Goal: Transaction & Acquisition: Purchase product/service

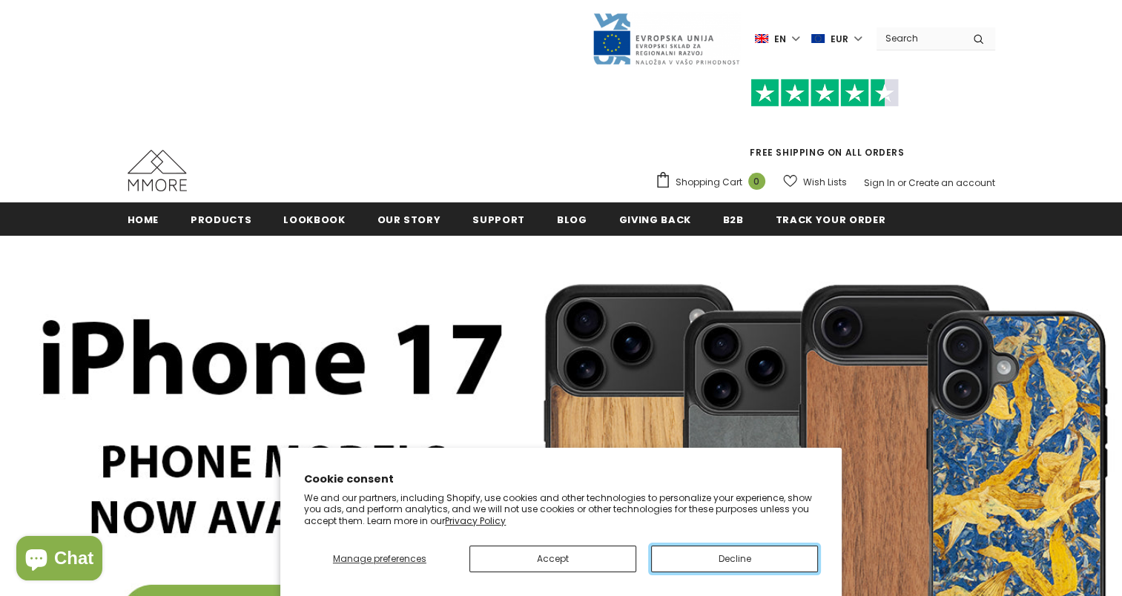
click at [696, 558] on button "Decline" at bounding box center [734, 559] width 167 height 27
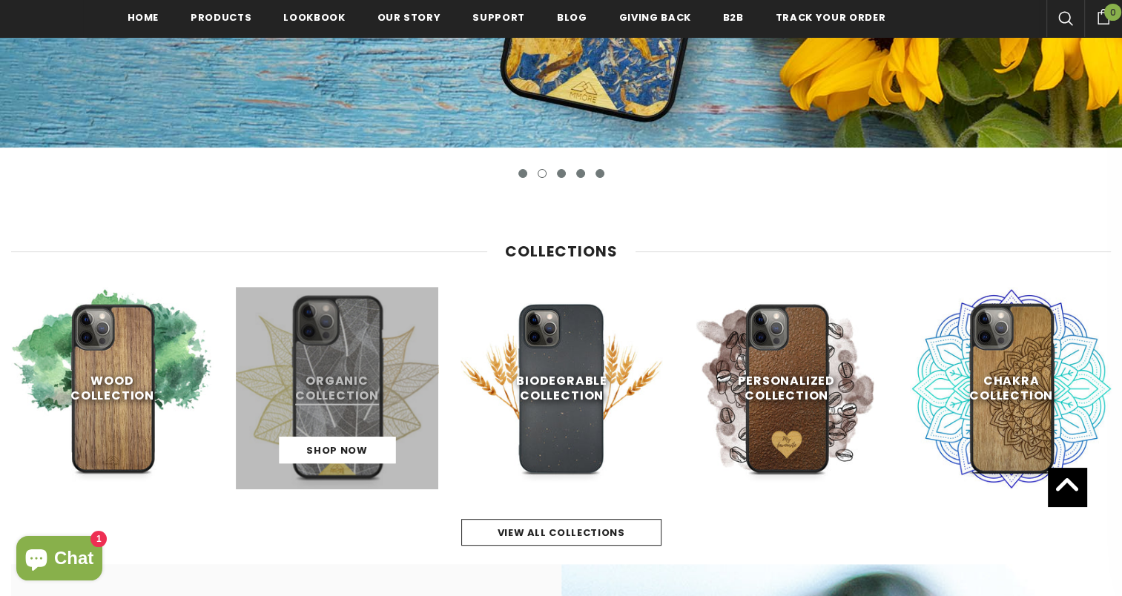
scroll to position [77, 0]
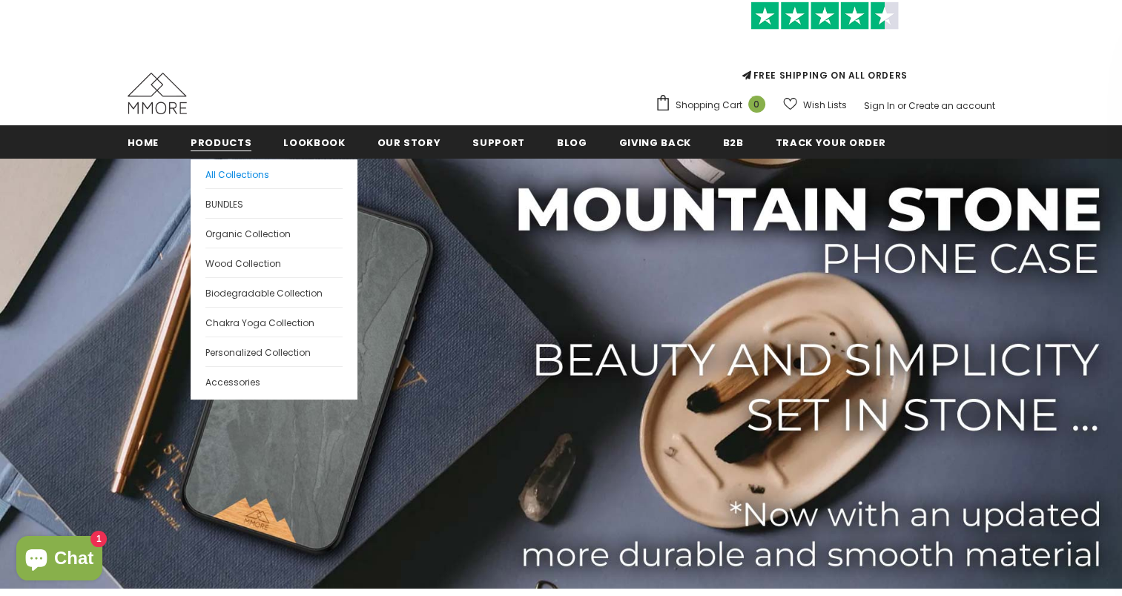
click at [242, 179] on span "All Collections" at bounding box center [237, 174] width 64 height 13
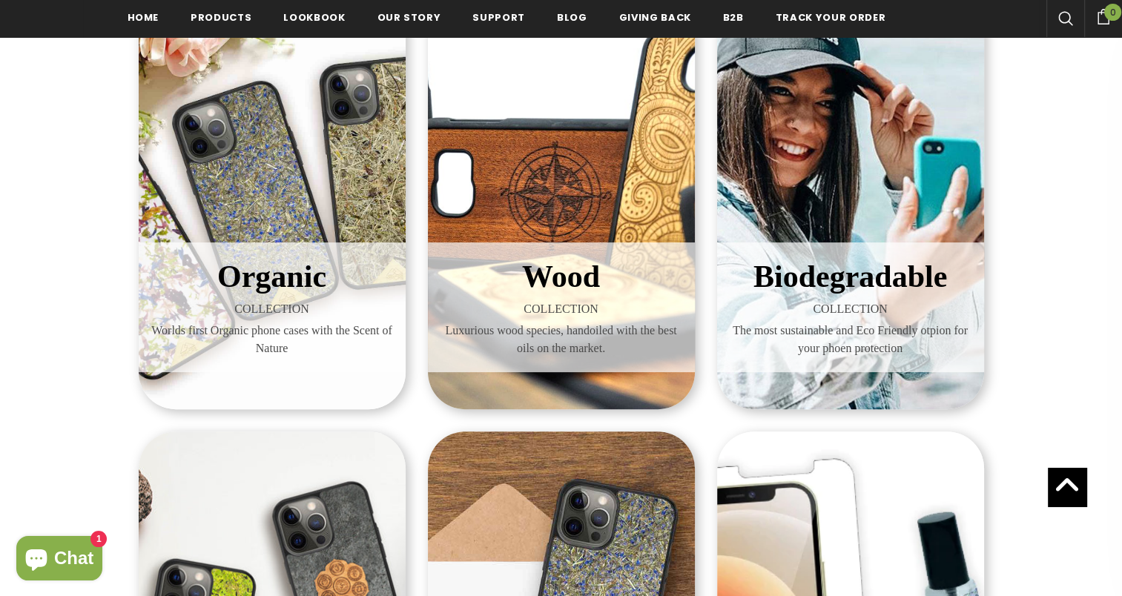
scroll to position [297, 0]
click at [317, 195] on div "Organic COLLECTION Worlds first Organic phone cases with the Scent of Nature" at bounding box center [272, 195] width 267 height 430
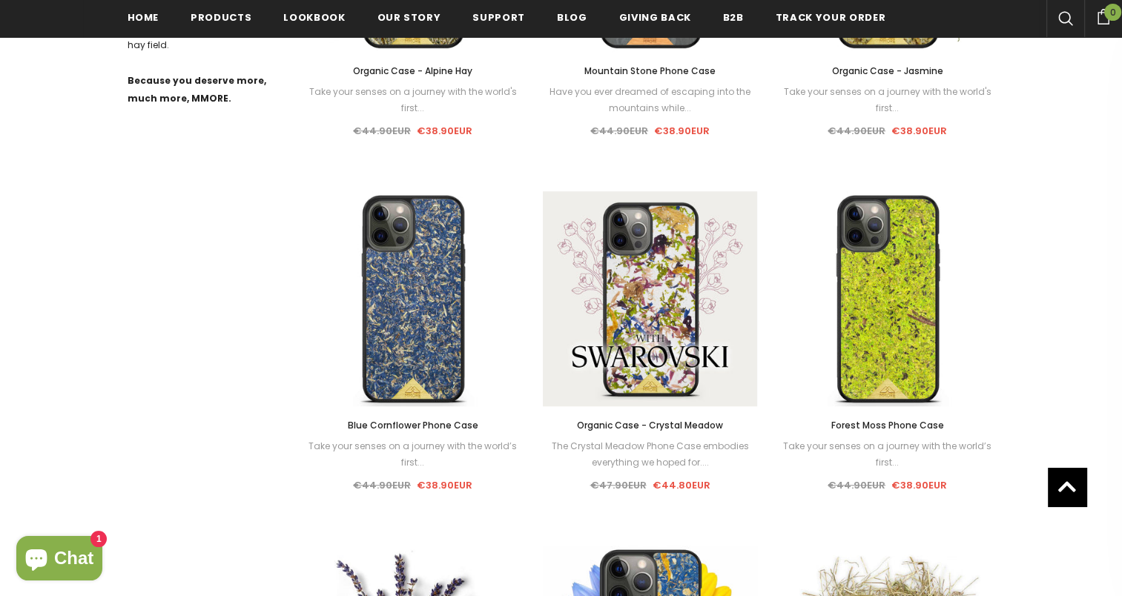
scroll to position [1041, 0]
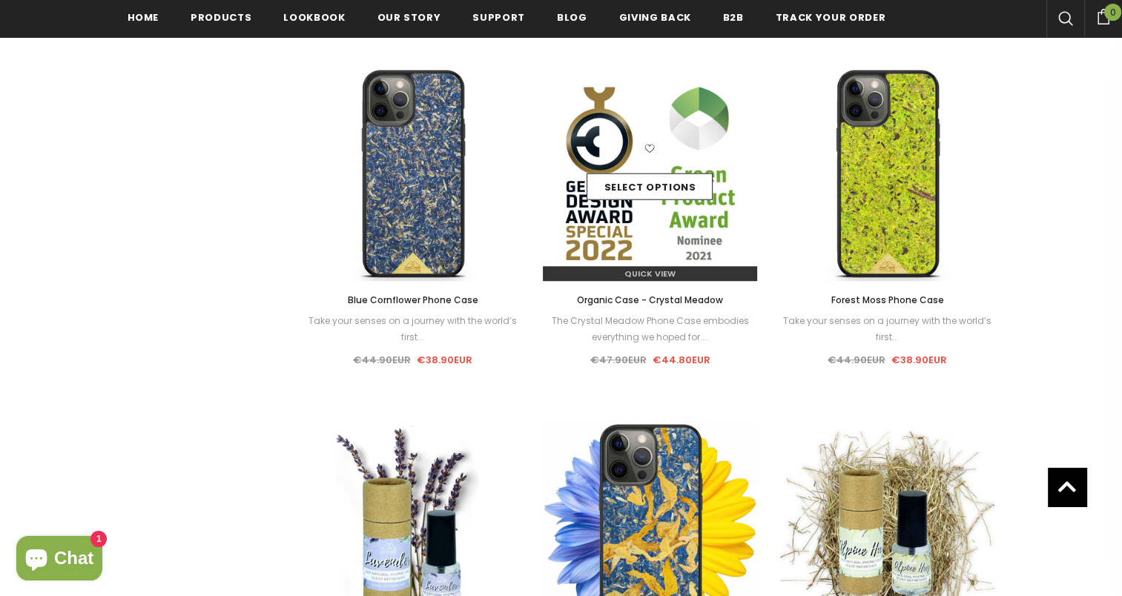
click at [664, 221] on img at bounding box center [650, 173] width 215 height 215
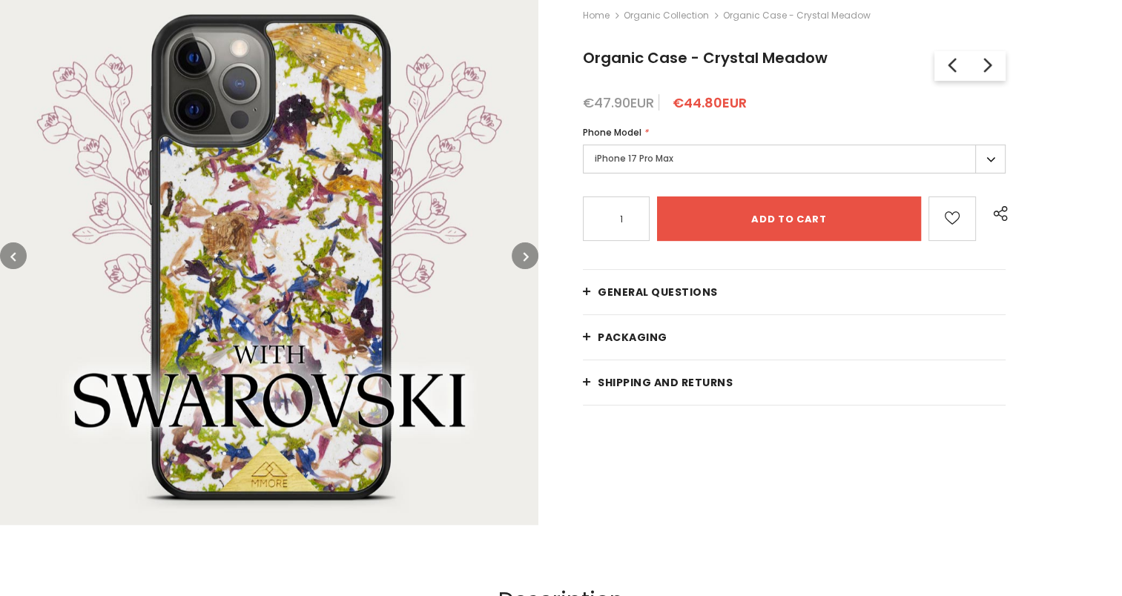
click at [650, 156] on label "iPhone 17 Pro Max" at bounding box center [794, 159] width 423 height 29
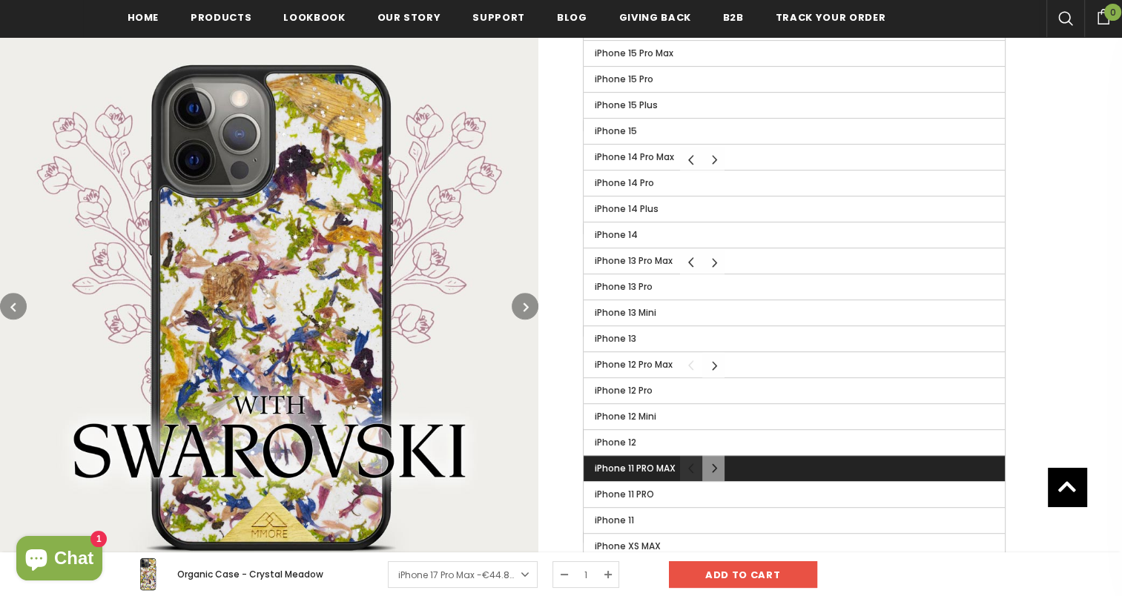
scroll to position [776, 0]
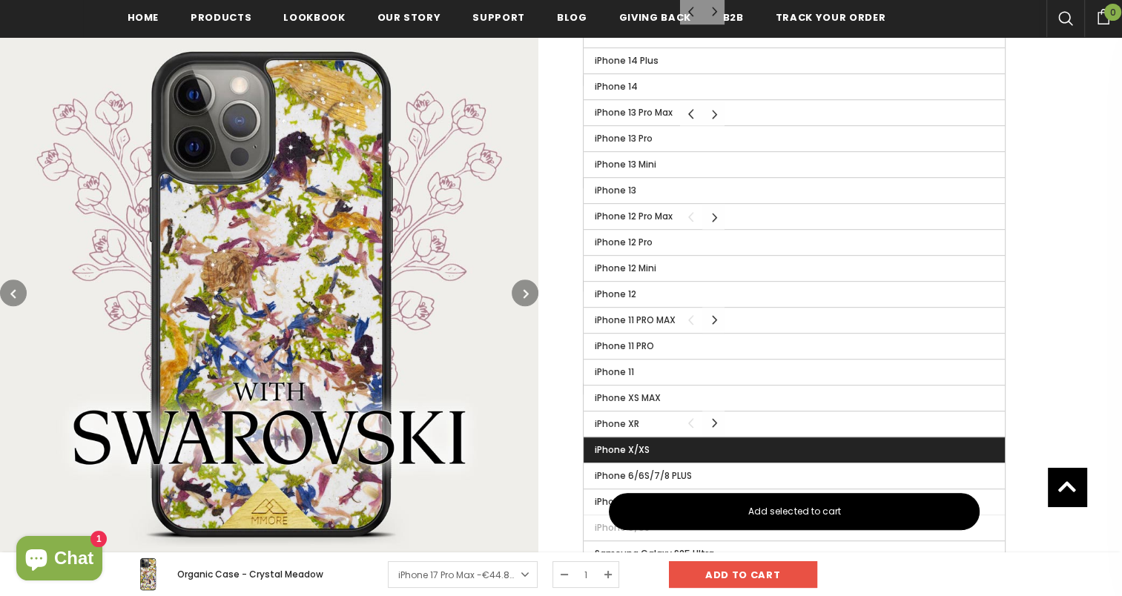
click at [647, 444] on span "iPhone X/XS" at bounding box center [622, 449] width 55 height 13
click at [0, 0] on input "iPhone X/XS" at bounding box center [0, 0] width 0 height 0
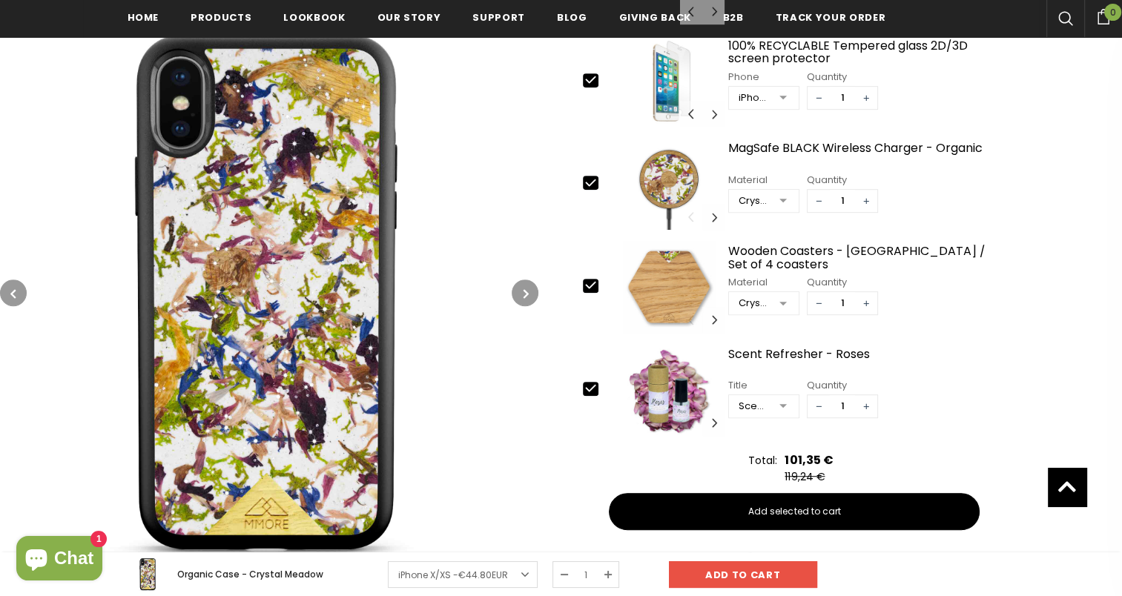
click at [529, 280] on button "button" at bounding box center [525, 293] width 27 height 27
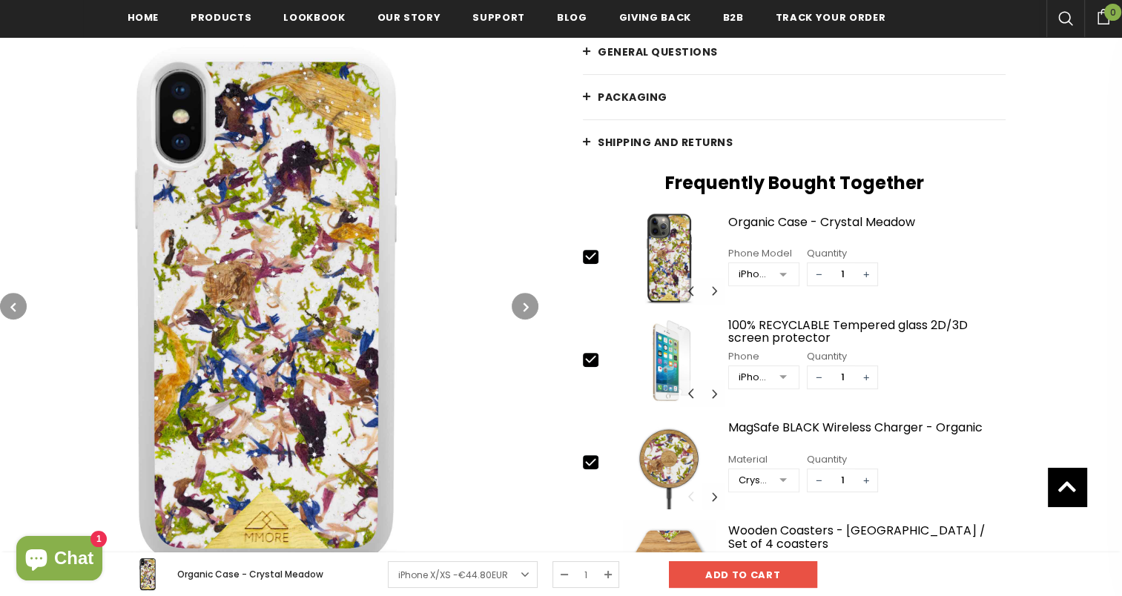
scroll to position [480, 0]
